Goal: Task Accomplishment & Management: Use online tool/utility

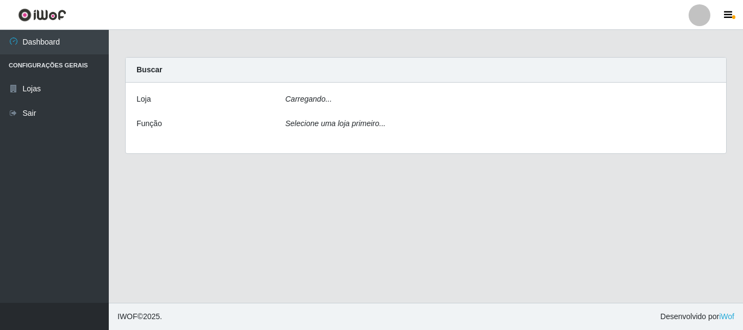
click at [311, 101] on icon "Carregando..." at bounding box center [308, 99] width 47 height 9
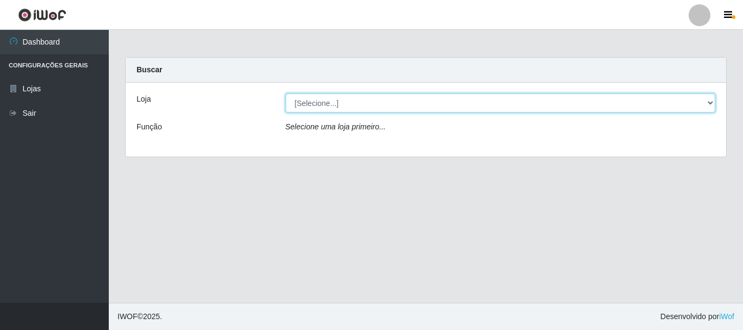
click at [326, 100] on select "[Selecione...] Nordestão - Alecrim" at bounding box center [500, 103] width 430 height 19
select select "453"
click at [285, 94] on select "[Selecione...] Nordestão - Alecrim" at bounding box center [500, 103] width 430 height 19
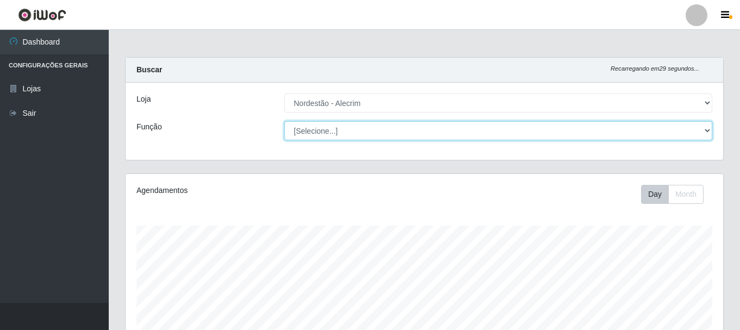
scroll to position [226, 598]
click at [351, 133] on select "[Selecione...] Balconista + Balconista de Padaria Balconista de Padaria ++ Emba…" at bounding box center [498, 130] width 428 height 19
click at [284, 121] on select "[Selecione...] Balconista + Balconista de Padaria Balconista de Padaria ++ Emba…" at bounding box center [498, 130] width 428 height 19
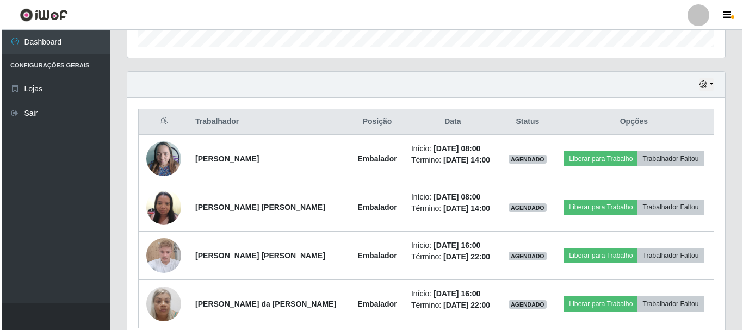
scroll to position [343, 0]
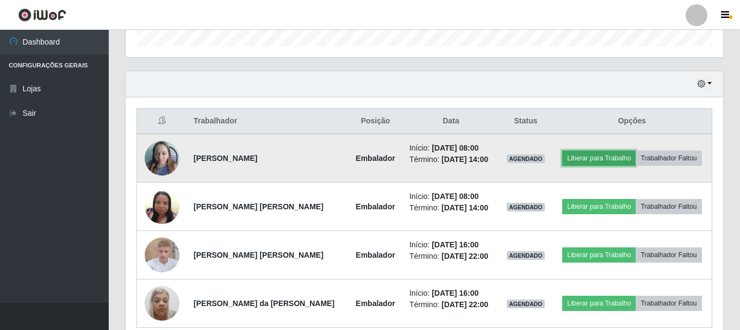
click at [577, 158] on button "Liberar para Trabalho" at bounding box center [598, 158] width 73 height 15
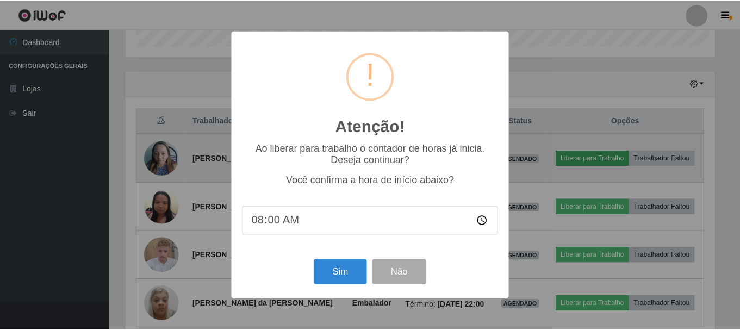
scroll to position [226, 592]
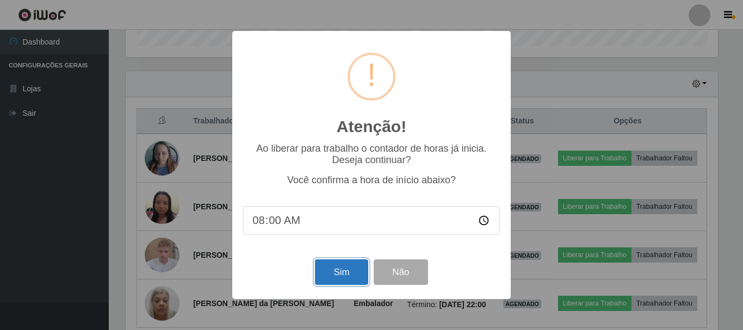
click at [333, 272] on button "Sim" at bounding box center [341, 272] width 53 height 26
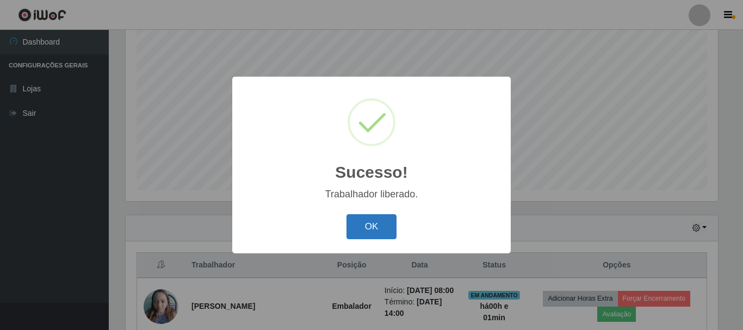
click at [380, 219] on button "OK" at bounding box center [371, 227] width 51 height 26
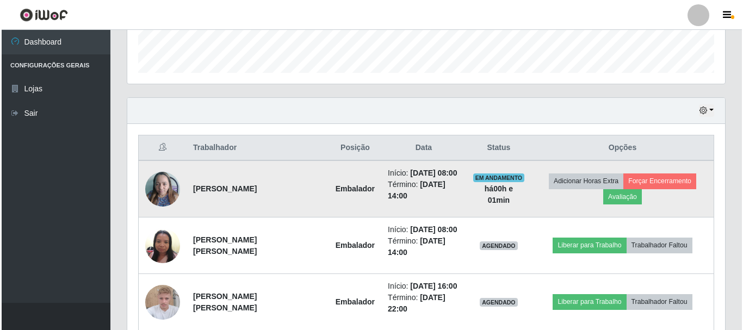
scroll to position [370, 0]
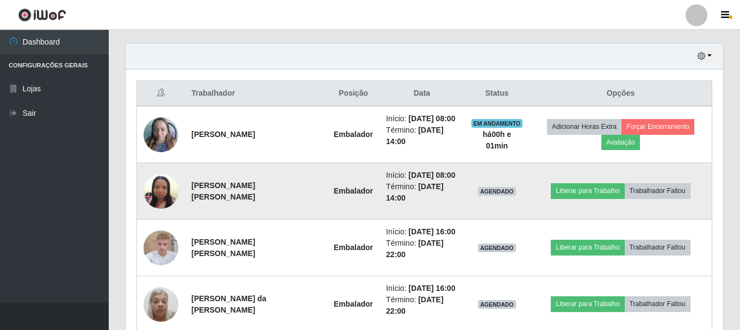
click at [156, 184] on img at bounding box center [161, 191] width 35 height 46
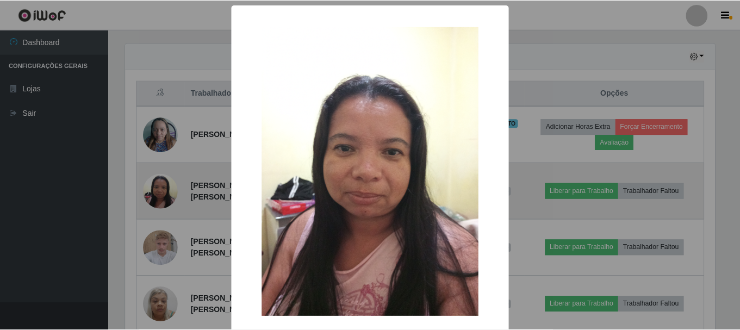
scroll to position [226, 592]
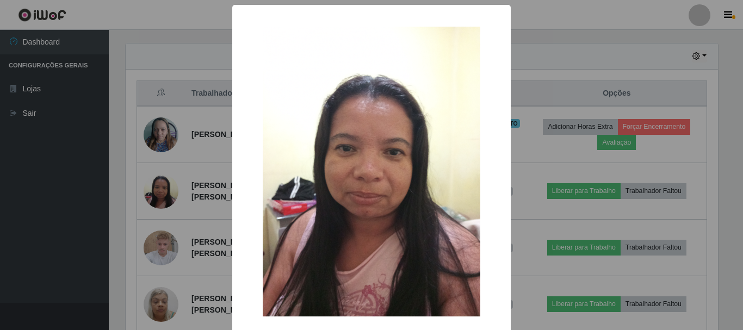
click at [160, 147] on div "× OK Cancel" at bounding box center [371, 165] width 743 height 330
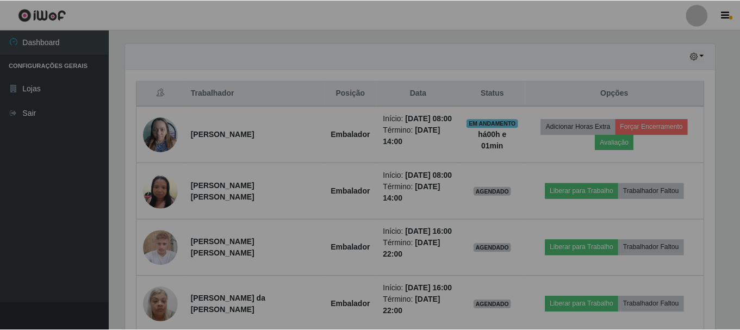
scroll to position [226, 598]
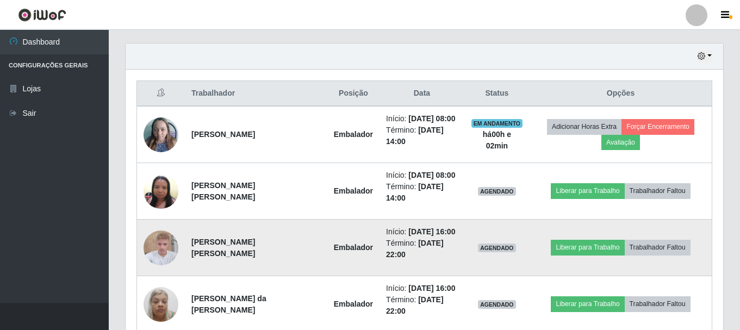
click at [154, 247] on img at bounding box center [161, 248] width 35 height 46
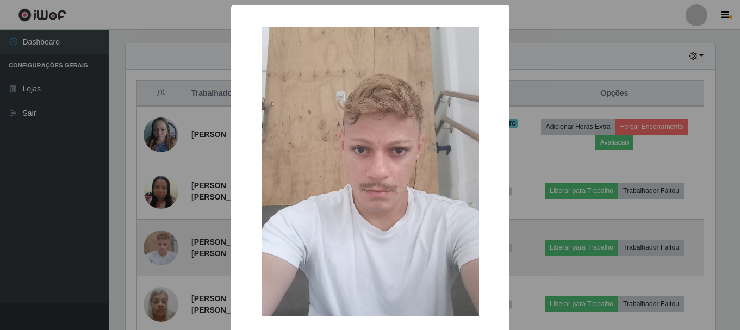
scroll to position [226, 592]
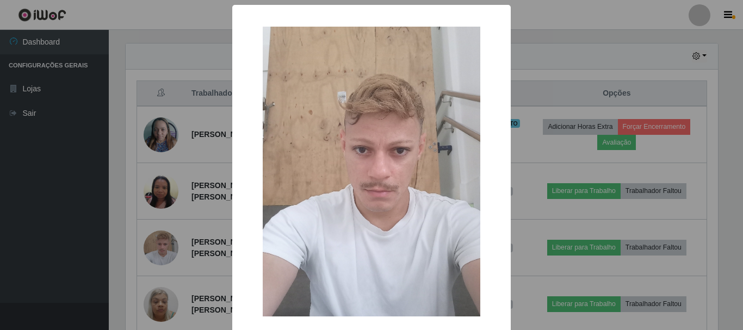
click at [154, 275] on div "× OK Cancel" at bounding box center [371, 165] width 743 height 330
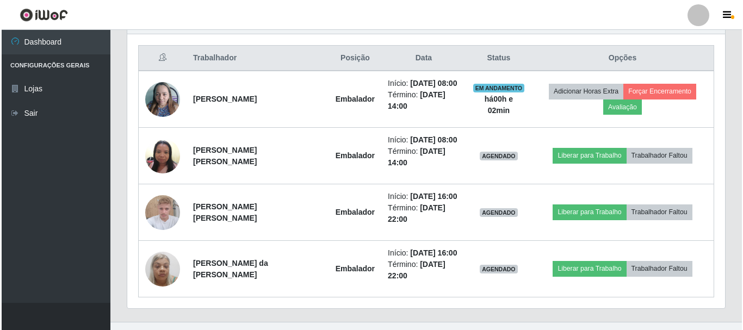
scroll to position [425, 0]
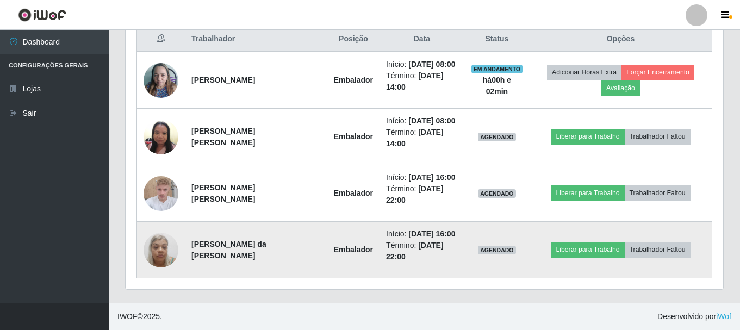
click at [172, 256] on img at bounding box center [161, 250] width 35 height 46
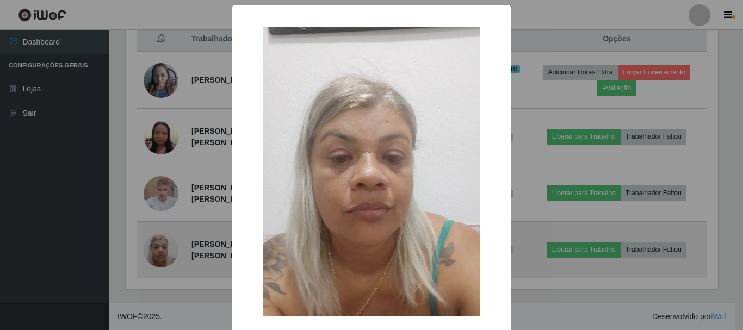
click at [172, 256] on div "× OK Cancel" at bounding box center [371, 165] width 743 height 330
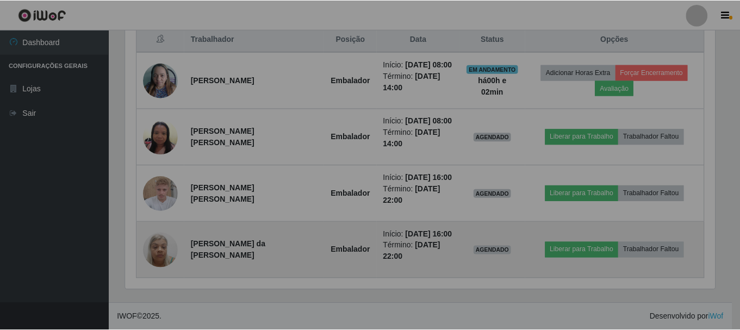
scroll to position [226, 598]
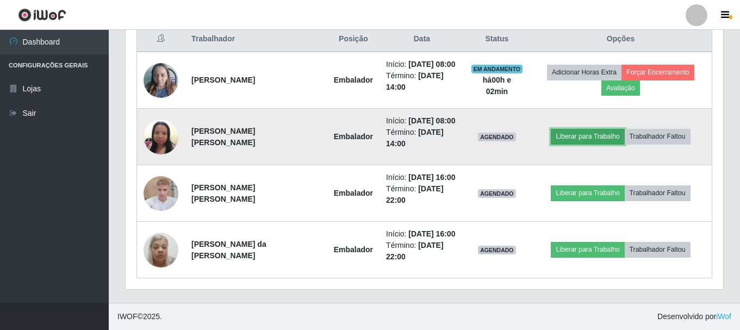
click at [563, 141] on button "Liberar para Trabalho" at bounding box center [587, 136] width 73 height 15
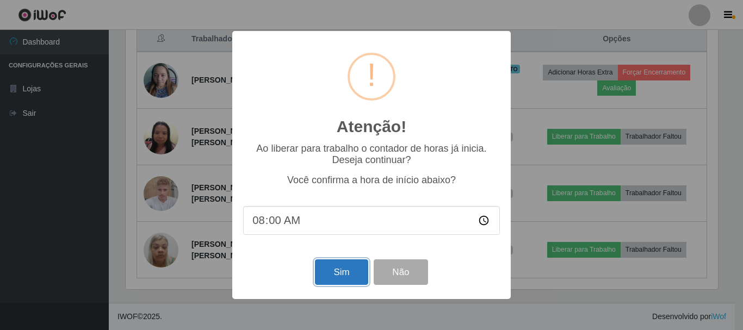
click at [329, 272] on button "Sim" at bounding box center [341, 272] width 53 height 26
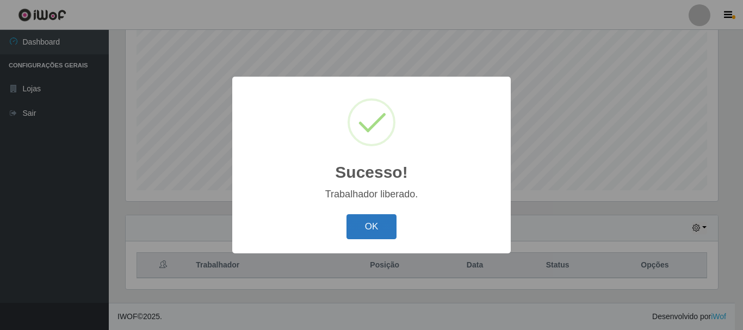
click at [378, 228] on button "OK" at bounding box center [371, 227] width 51 height 26
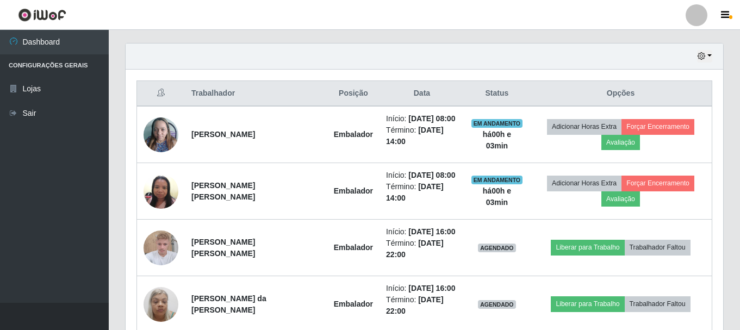
scroll to position [425, 0]
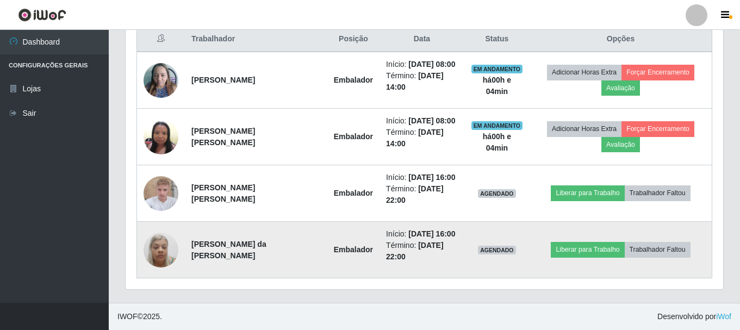
click at [158, 257] on img at bounding box center [161, 250] width 35 height 46
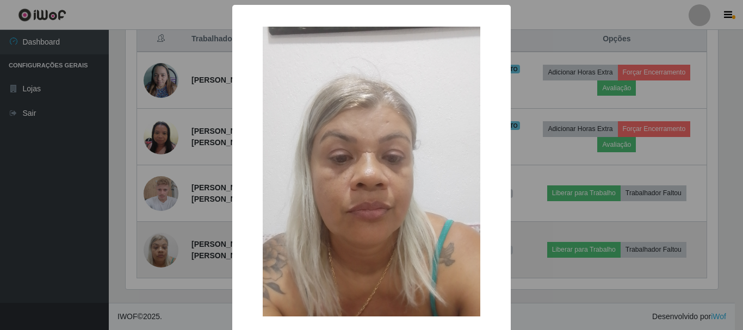
click at [158, 257] on div "× OK Cancel" at bounding box center [371, 165] width 743 height 330
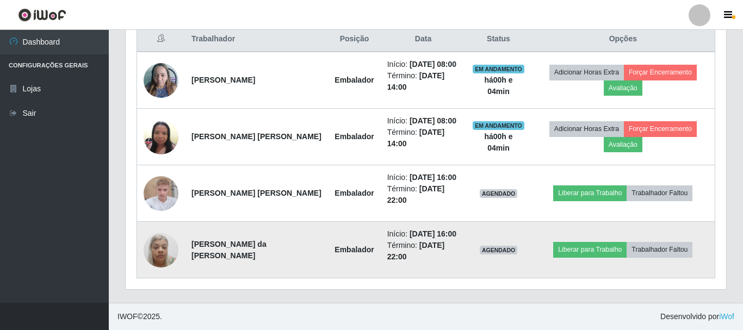
scroll to position [226, 598]
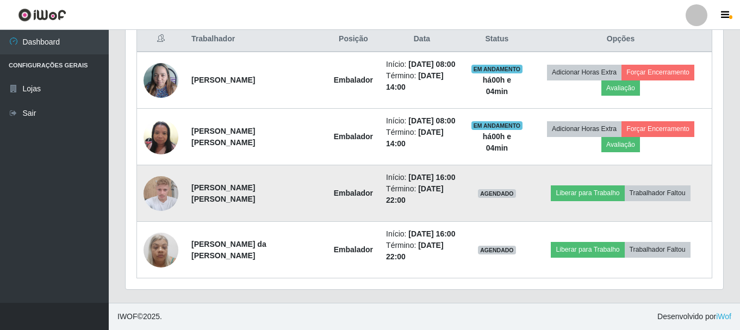
click at [166, 189] on img at bounding box center [161, 193] width 35 height 46
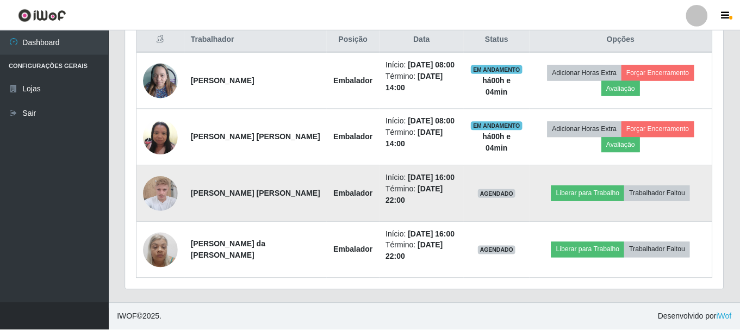
scroll to position [226, 592]
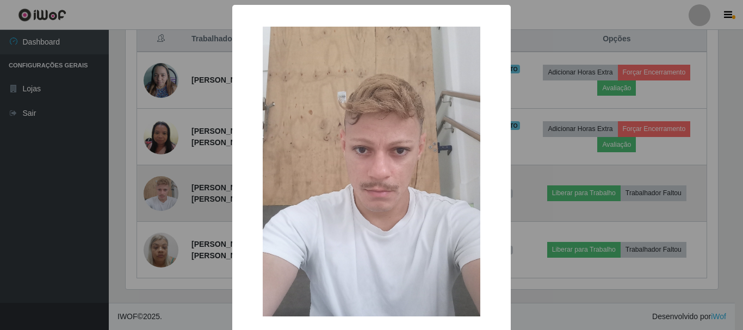
click at [166, 189] on div "× OK Cancel" at bounding box center [371, 165] width 743 height 330
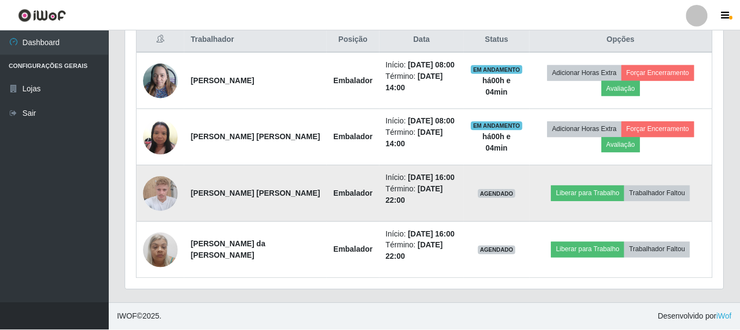
scroll to position [226, 598]
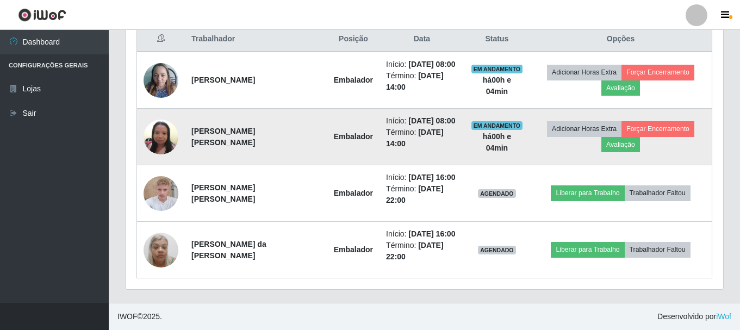
click at [170, 123] on img at bounding box center [161, 137] width 35 height 46
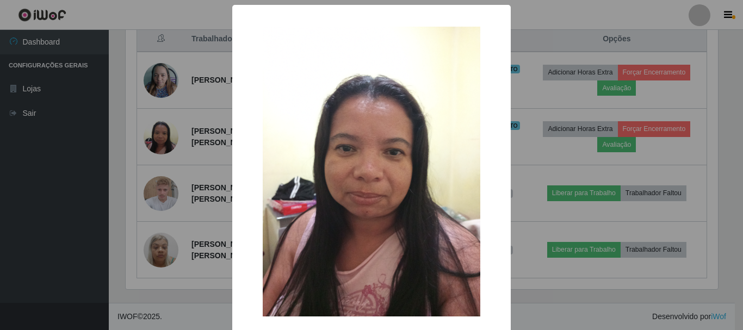
click at [180, 85] on div "× OK Cancel" at bounding box center [371, 165] width 743 height 330
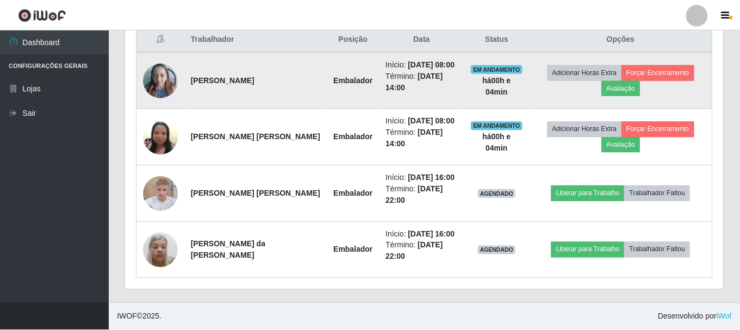
scroll to position [226, 598]
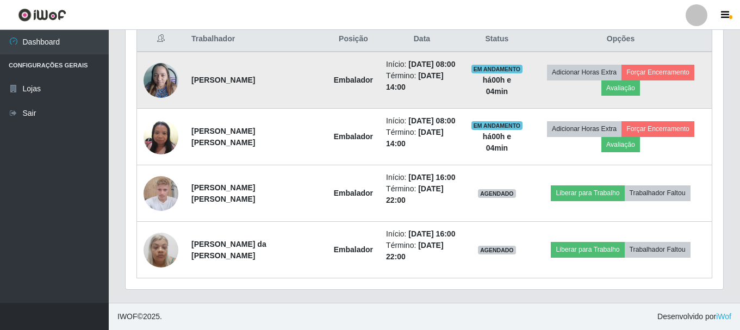
click at [170, 83] on img at bounding box center [161, 80] width 35 height 46
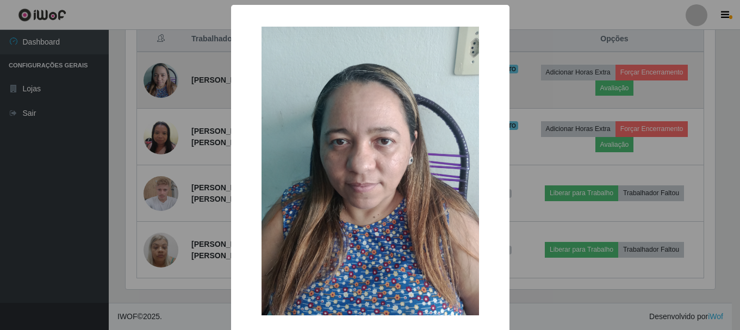
scroll to position [226, 592]
click at [170, 83] on div "× OK Cancel" at bounding box center [371, 165] width 743 height 330
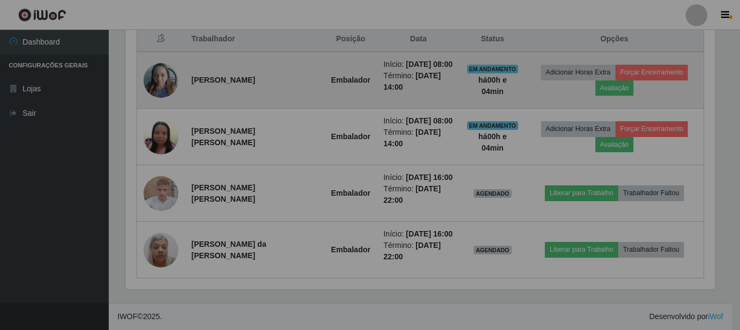
scroll to position [226, 598]
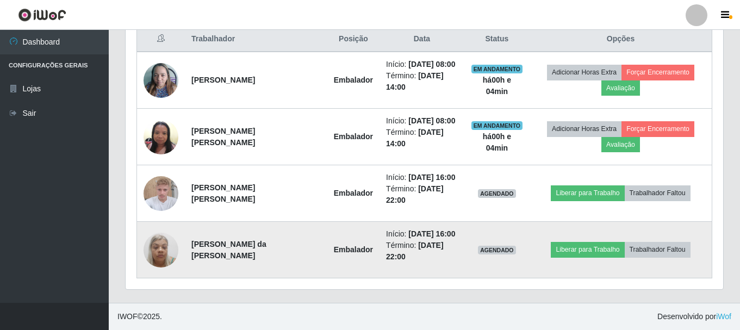
click at [159, 243] on img at bounding box center [161, 250] width 35 height 46
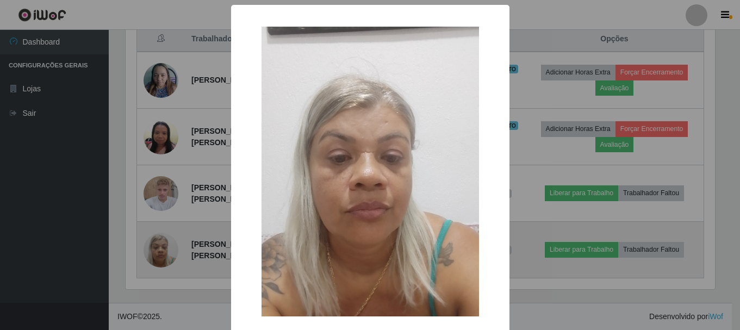
scroll to position [226, 592]
click at [159, 243] on div "× OK Cancel" at bounding box center [371, 165] width 743 height 330
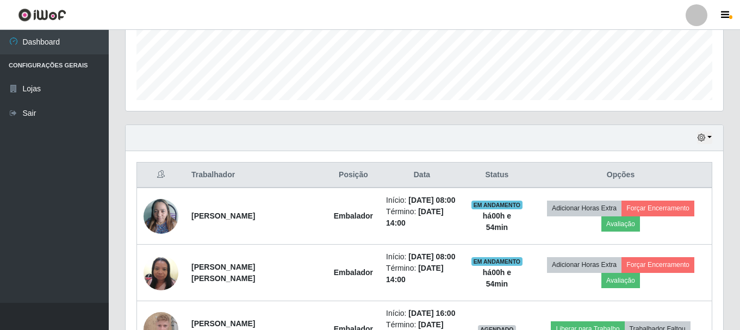
scroll to position [262, 0]
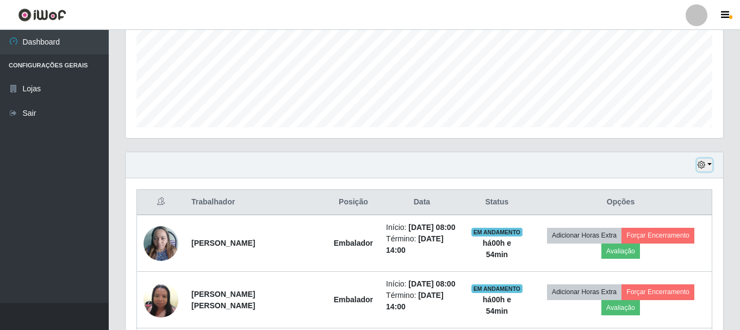
click at [705, 164] on icon "button" at bounding box center [702, 165] width 8 height 8
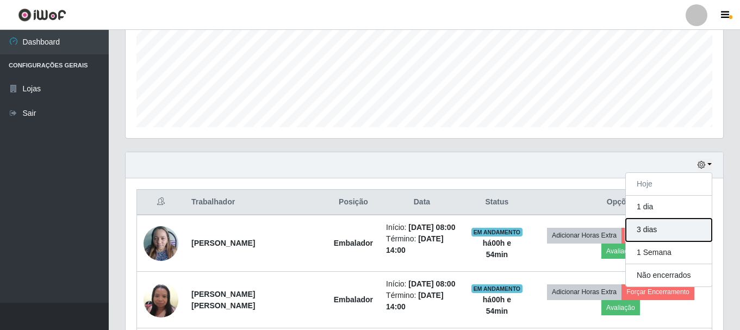
click at [647, 227] on button "3 dias" at bounding box center [669, 230] width 86 height 23
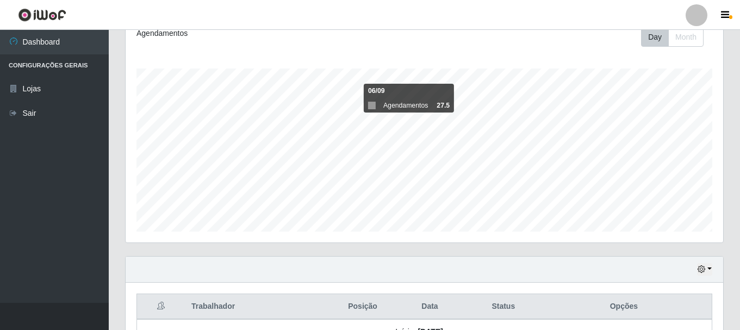
scroll to position [0, 0]
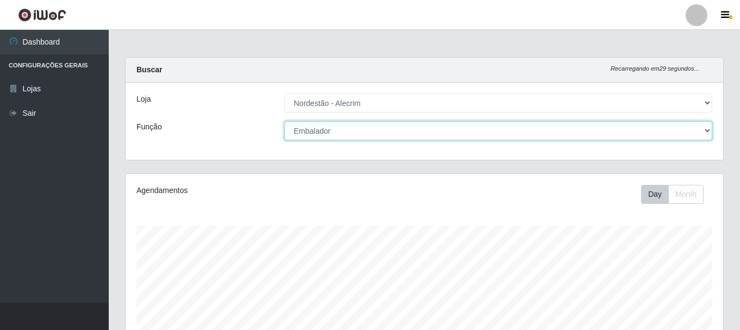
click at [382, 131] on select "[Selecione...] Balconista + Balconista de Padaria Balconista de Padaria ++ Emba…" at bounding box center [498, 130] width 428 height 19
click at [284, 121] on select "[Selecione...] Balconista + Balconista de Padaria Balconista de Padaria ++ Emba…" at bounding box center [498, 130] width 428 height 19
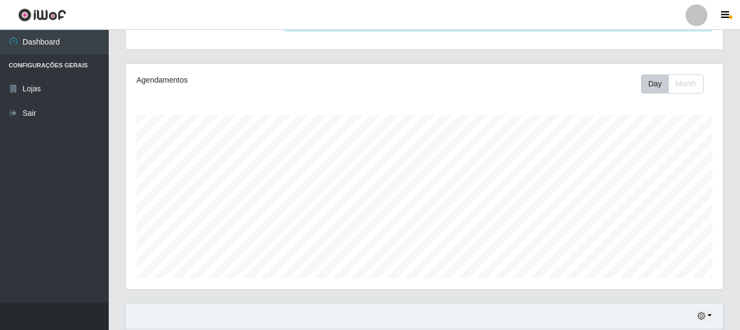
scroll to position [198, 0]
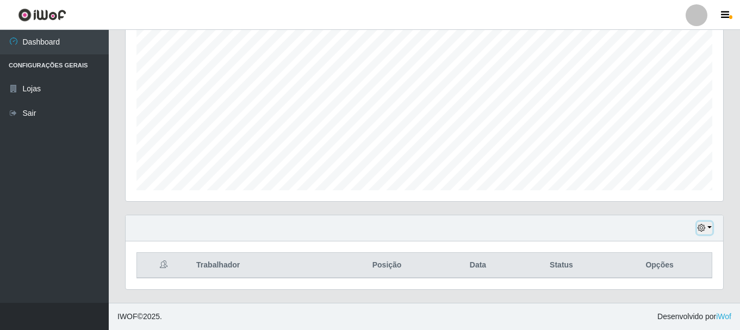
click at [710, 231] on button "button" at bounding box center [704, 228] width 15 height 13
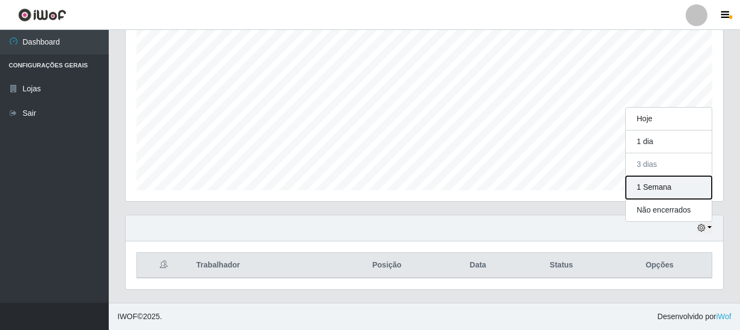
click at [657, 186] on button "1 Semana" at bounding box center [669, 187] width 86 height 23
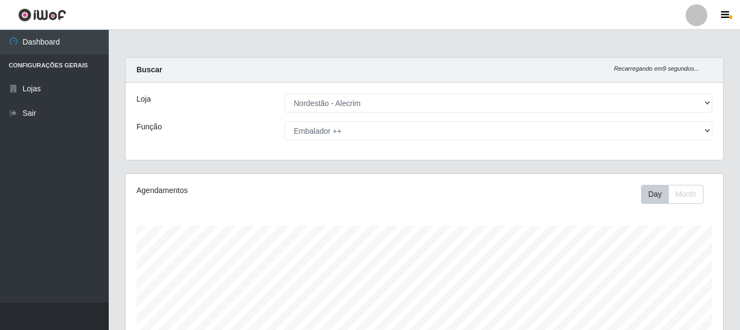
scroll to position [109, 0]
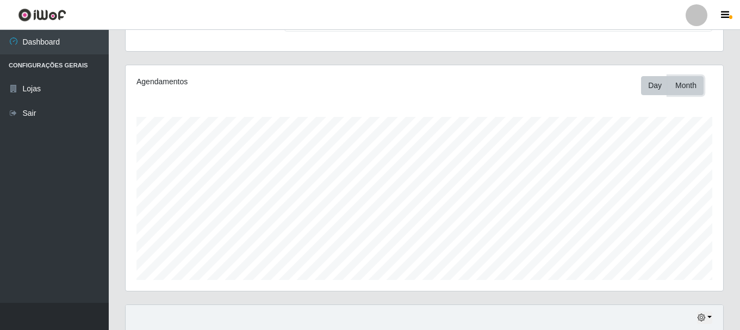
click at [690, 87] on button "Month" at bounding box center [685, 85] width 35 height 19
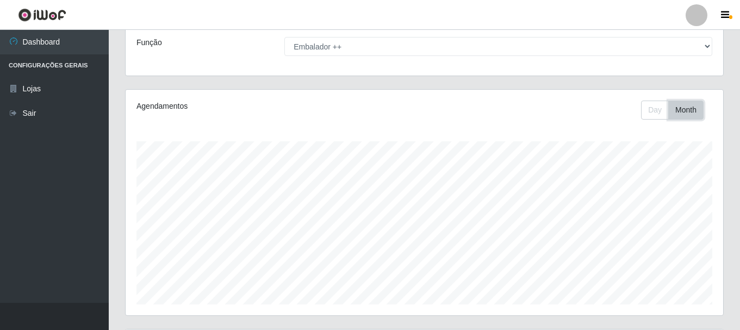
scroll to position [35, 0]
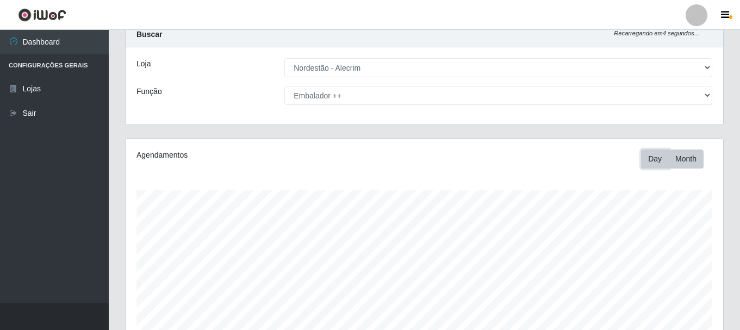
click at [660, 160] on button "Day" at bounding box center [655, 159] width 28 height 19
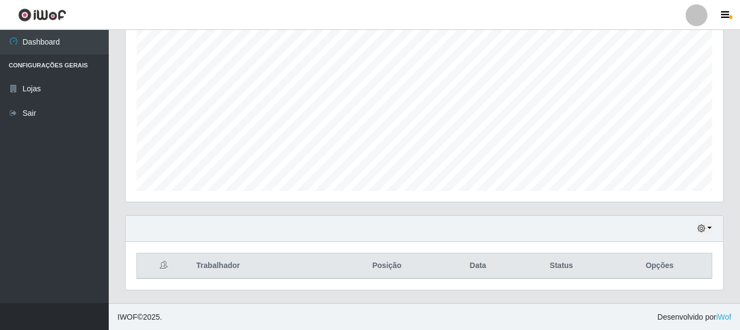
scroll to position [198, 0]
click at [707, 230] on button "button" at bounding box center [704, 228] width 15 height 13
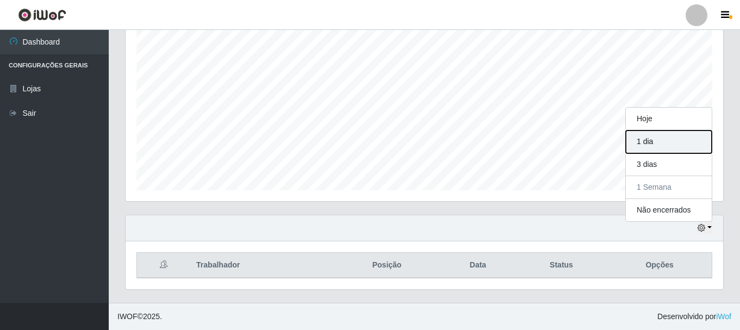
click at [656, 146] on button "1 dia" at bounding box center [669, 142] width 86 height 23
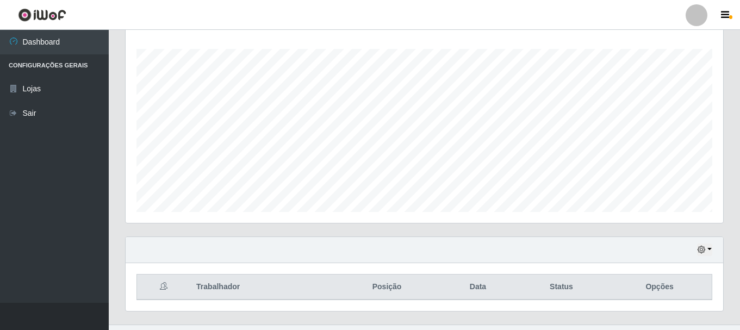
scroll to position [198, 0]
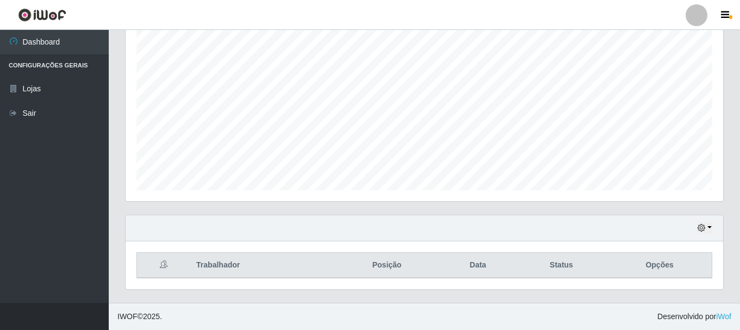
click at [695, 221] on div "Hoje 1 dia 3 dias 1 Semana Não encerrados" at bounding box center [425, 228] width 598 height 26
click at [705, 231] on icon "button" at bounding box center [702, 228] width 8 height 8
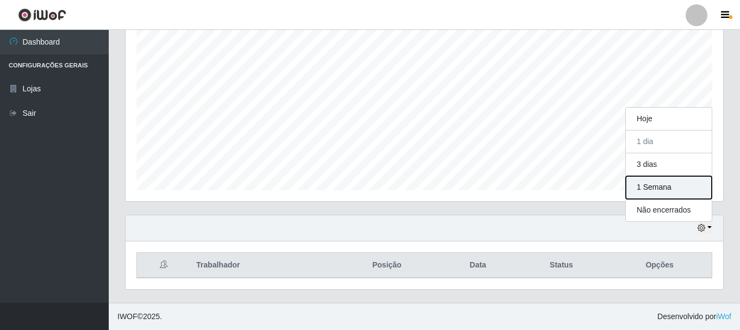
click at [666, 191] on button "1 Semana" at bounding box center [669, 187] width 86 height 23
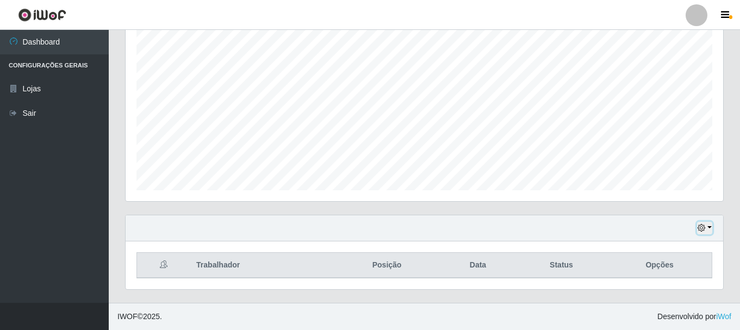
click at [700, 231] on icon "button" at bounding box center [702, 228] width 8 height 8
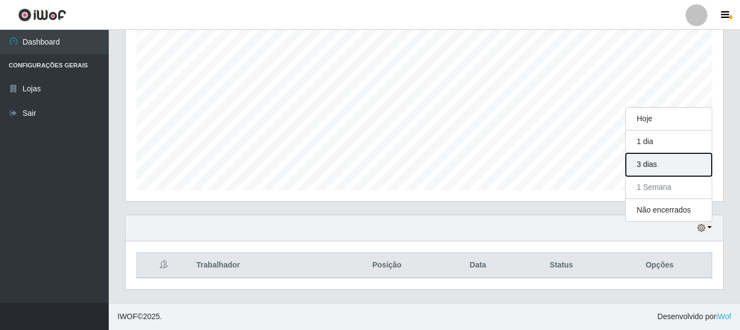
click at [651, 162] on button "3 dias" at bounding box center [669, 164] width 86 height 23
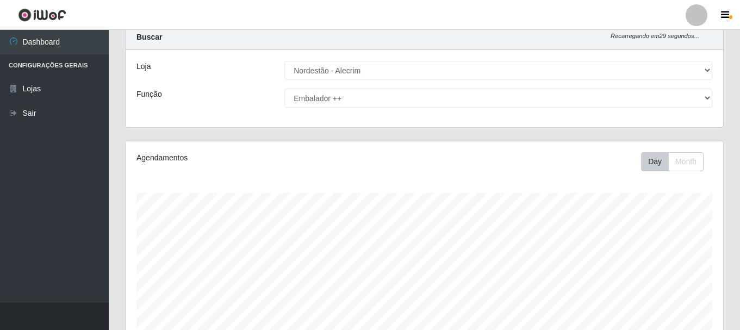
scroll to position [0, 0]
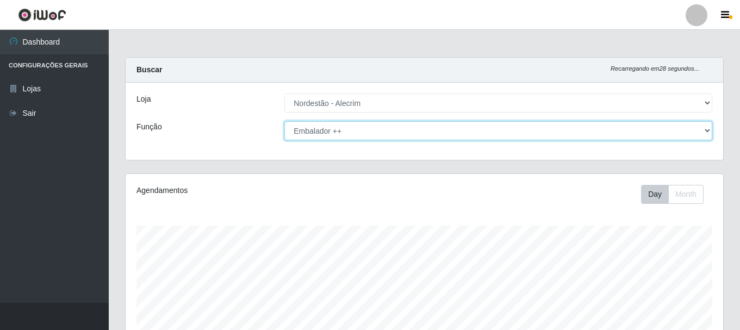
click at [339, 125] on select "[Selecione...] Balconista + Balconista de Padaria Balconista de Padaria ++ Emba…" at bounding box center [498, 130] width 428 height 19
select select "70"
click at [284, 121] on select "[Selecione...] Balconista + Balconista de Padaria Balconista de Padaria ++ Emba…" at bounding box center [498, 130] width 428 height 19
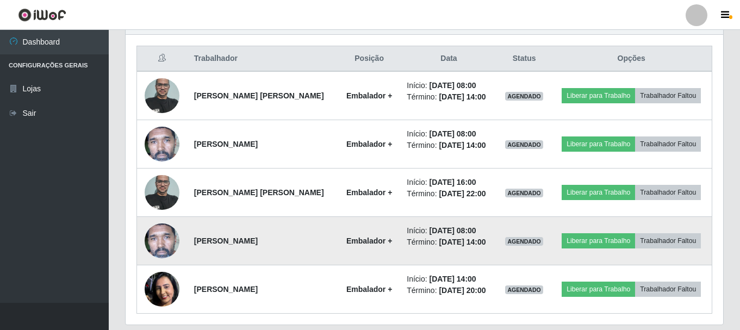
scroll to position [386, 0]
